Goal: Transaction & Acquisition: Purchase product/service

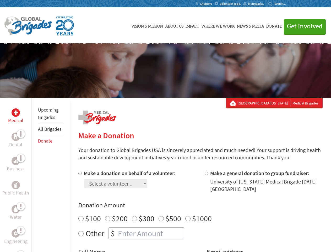
click at [290, 4] on div "Search for:" at bounding box center [279, 4] width 21 height 4
click at [303, 26] on span "Get Involved" at bounding box center [305, 26] width 36 height 6
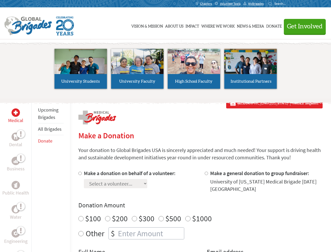
click at [166, 71] on li "High School Faculty" at bounding box center [194, 69] width 57 height 48
click at [35, 175] on div "Upcoming Brigades All Brigades Donate" at bounding box center [50, 224] width 39 height 252
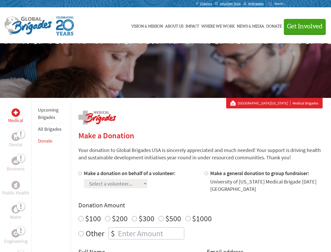
click at [200, 211] on div "Donation Amount $100 $200 $300 $500 $1000 Other $" at bounding box center [200, 220] width 245 height 38
click at [80, 173] on input "Make a donation on behalf of a volunteer:" at bounding box center [79, 173] width 3 height 3
radio input "true"
click at [206, 173] on input "Make a general donation to group fundraiser:" at bounding box center [206, 173] width 3 height 3
radio input "true"
